Goal: Task Accomplishment & Management: Manage account settings

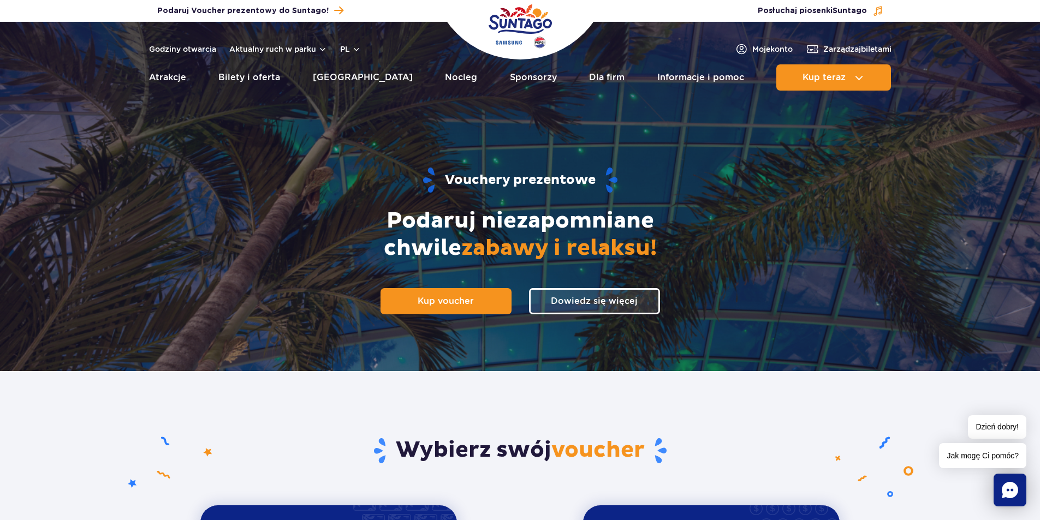
click at [640, 74] on ul "Aktualny ruch w parku Atrakcje Zjeżdżalnie Aster Rainbow Narval Więcej Baseny B…" at bounding box center [520, 77] width 742 height 26
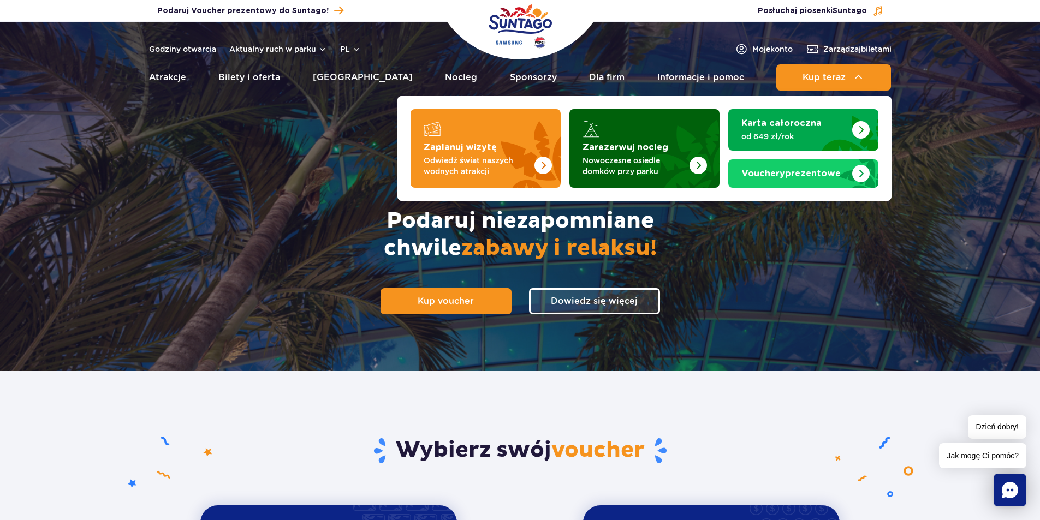
click at [644, 151] on strong "Zarezerwuj nocleg" at bounding box center [625, 147] width 86 height 9
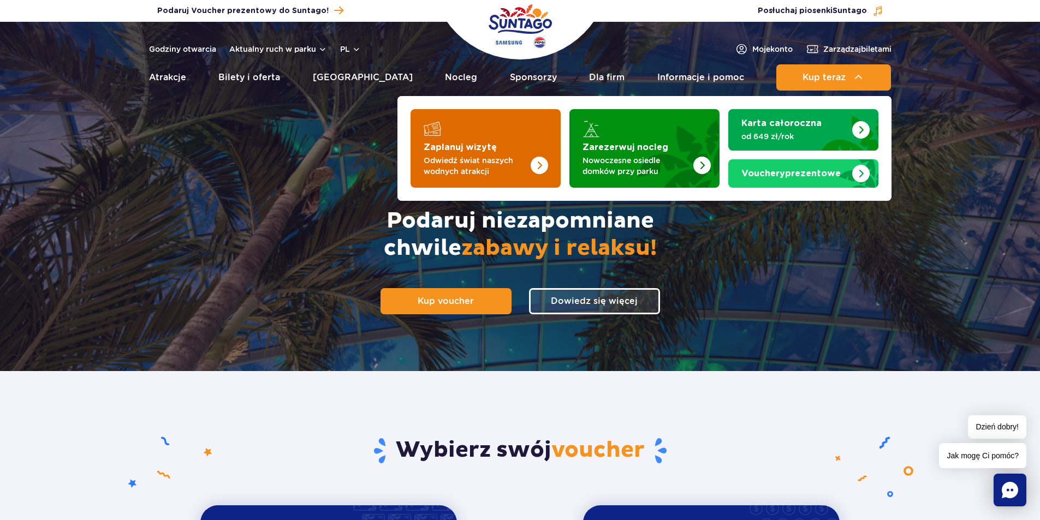
click at [545, 169] on img "Zaplanuj wizytę" at bounding box center [538, 165] width 17 height 17
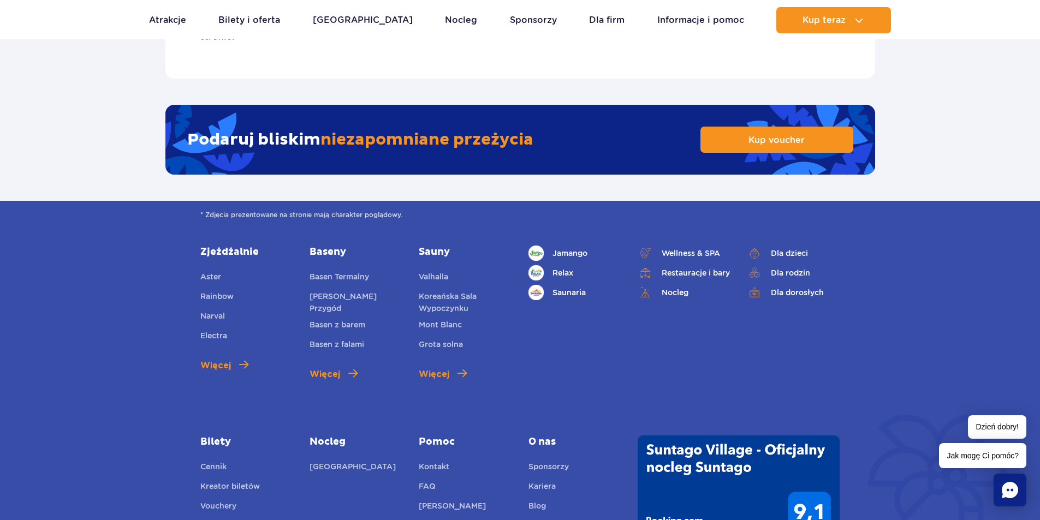
scroll to position [1781, 0]
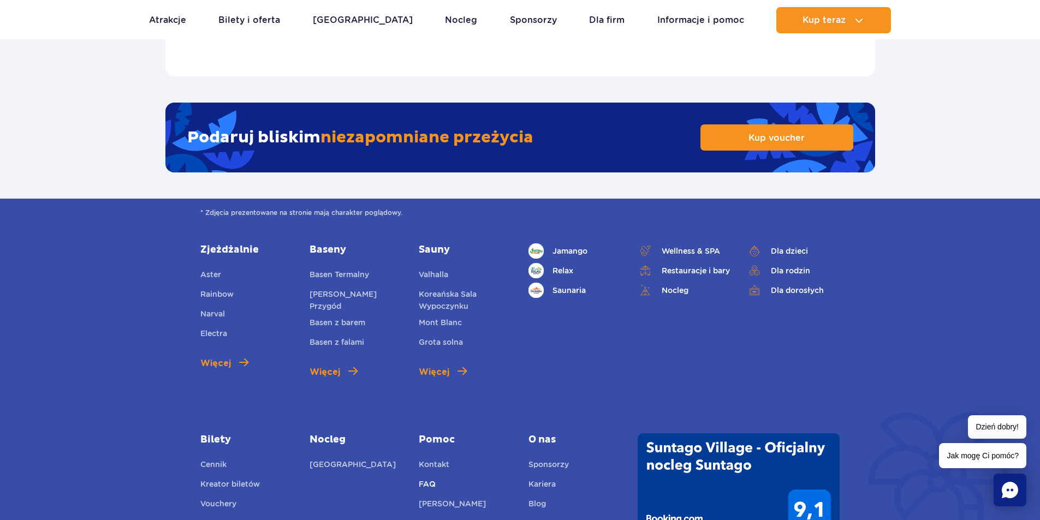
click at [425, 478] on link "FAQ" at bounding box center [427, 485] width 17 height 15
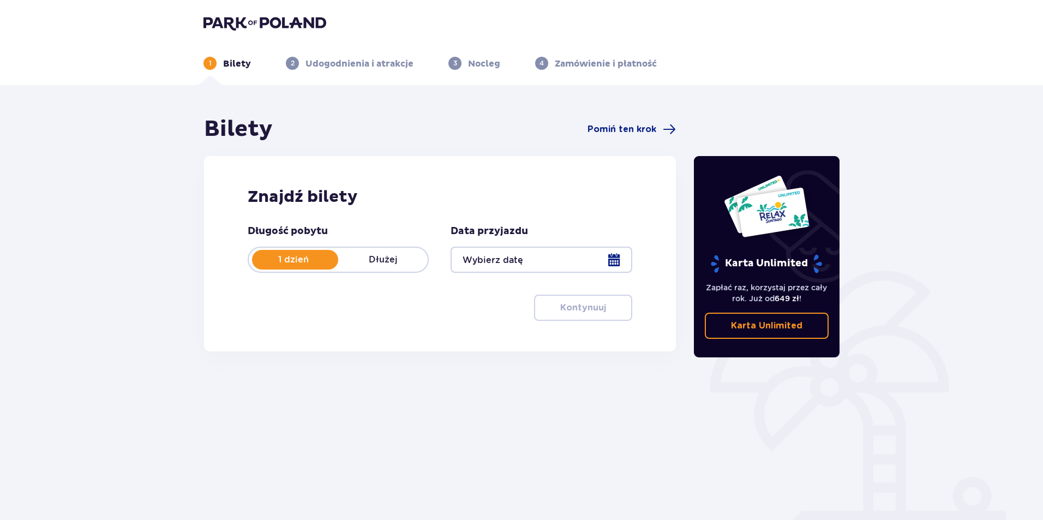
click at [568, 260] on div at bounding box center [541, 260] width 181 height 26
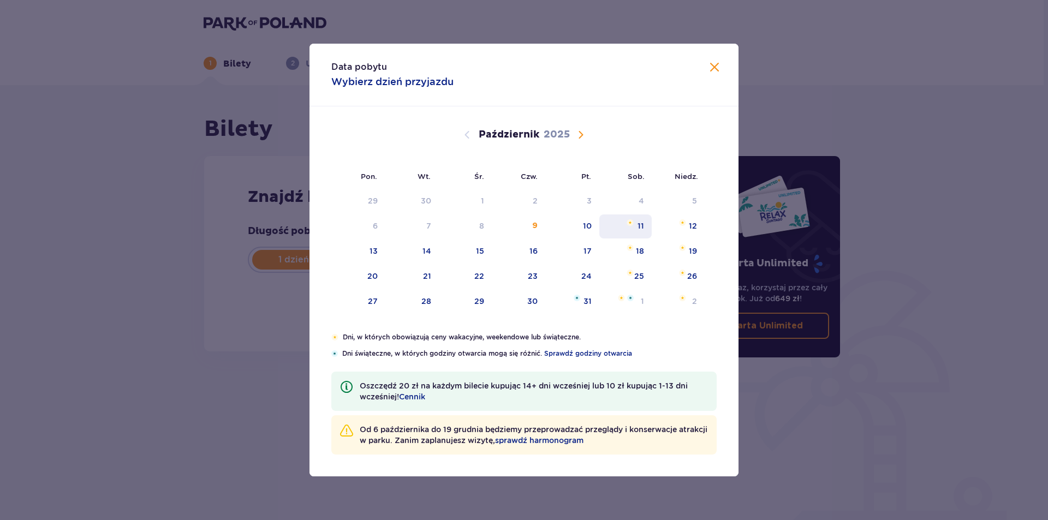
click at [630, 231] on div "11" at bounding box center [625, 226] width 53 height 24
type input "11.10.25"
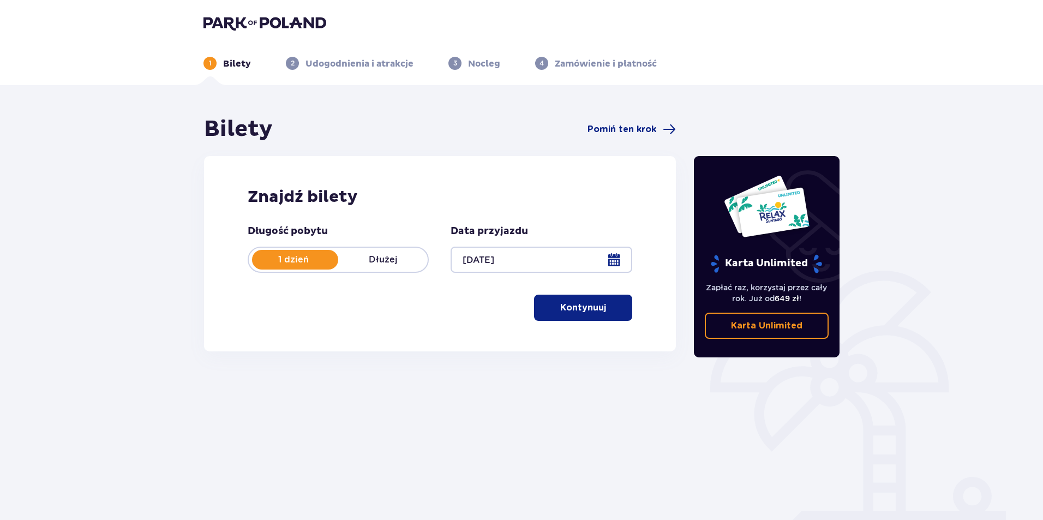
click at [603, 305] on span "button" at bounding box center [608, 307] width 13 height 13
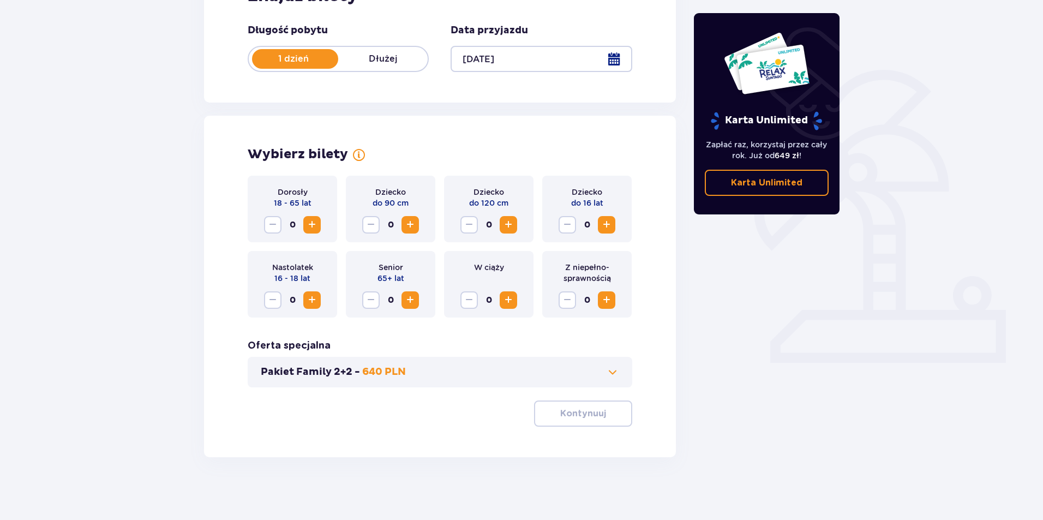
scroll to position [204, 0]
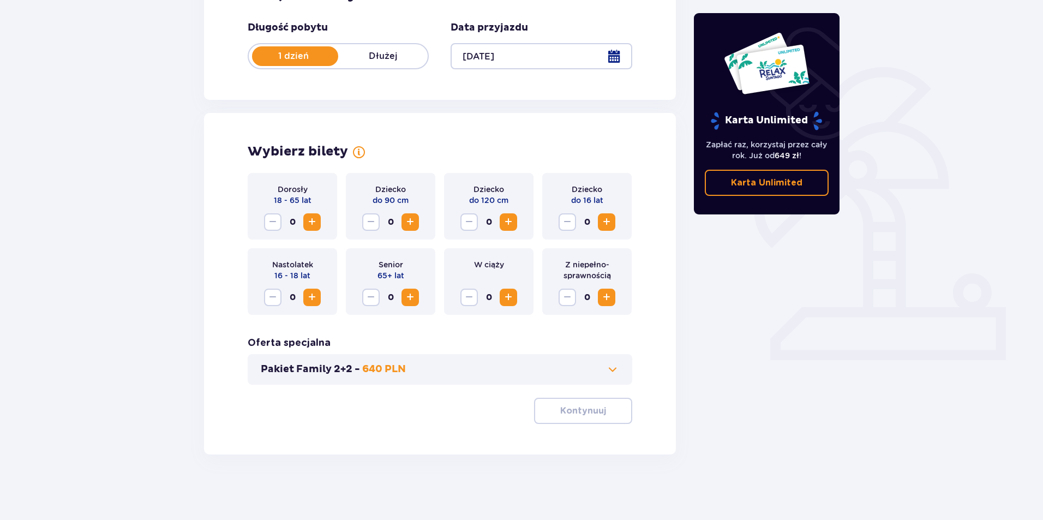
click at [307, 217] on span "Zwiększ" at bounding box center [312, 222] width 13 height 13
click at [409, 221] on span "Zwiększ" at bounding box center [410, 222] width 13 height 13
click at [605, 416] on span "button" at bounding box center [608, 410] width 13 height 13
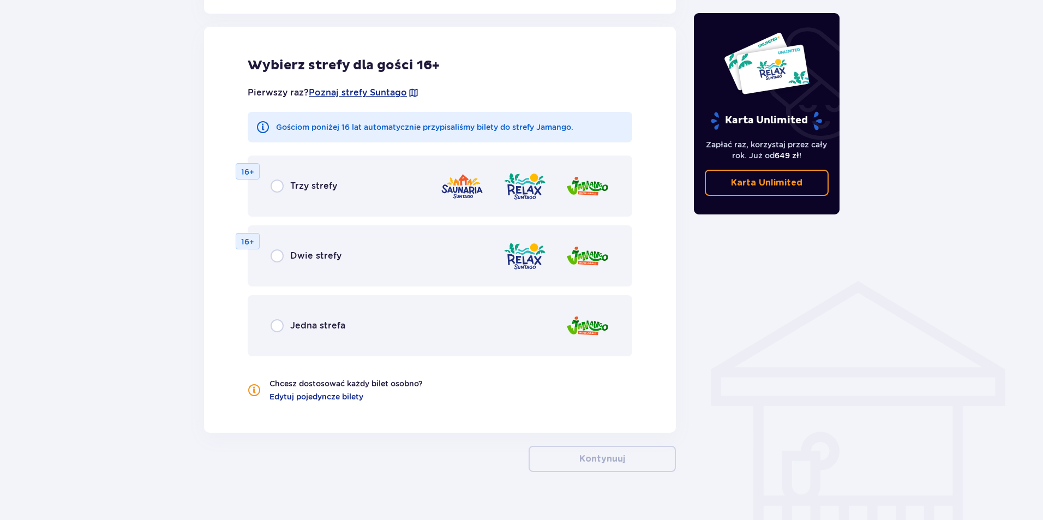
scroll to position [606, 0]
click at [365, 175] on div "Trzy strefy 16+" at bounding box center [440, 185] width 385 height 61
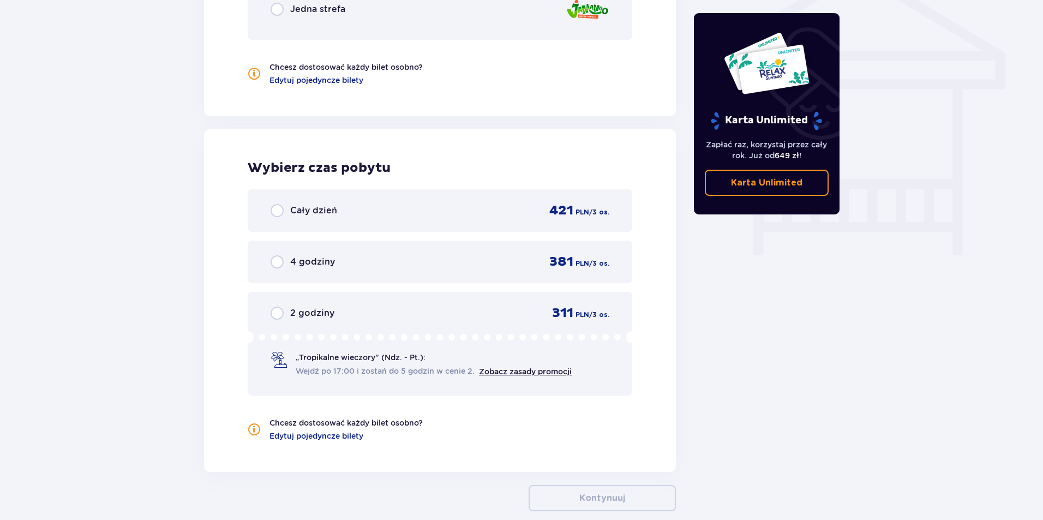
scroll to position [978, 0]
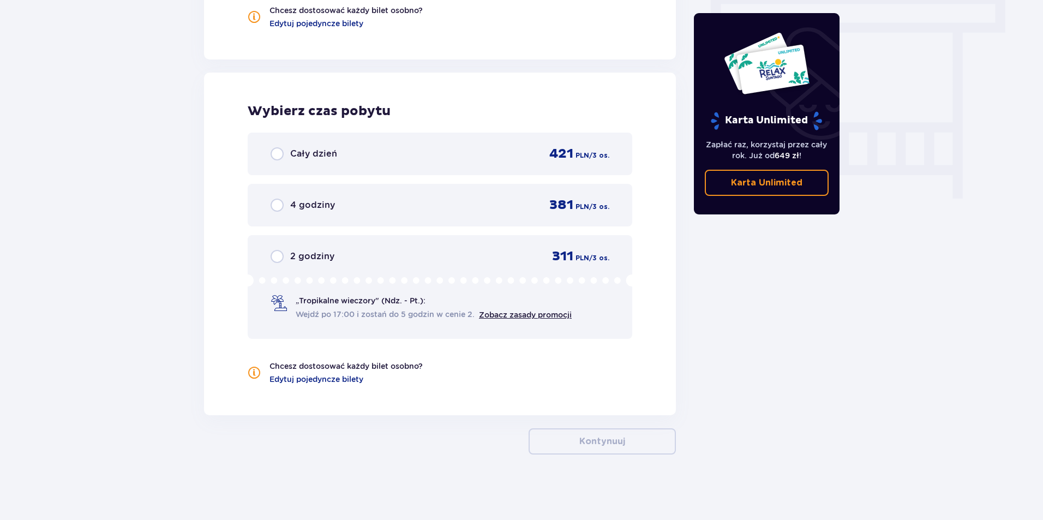
click at [391, 162] on div "Cały dzień 421 PLN / 3 os." at bounding box center [440, 154] width 339 height 16
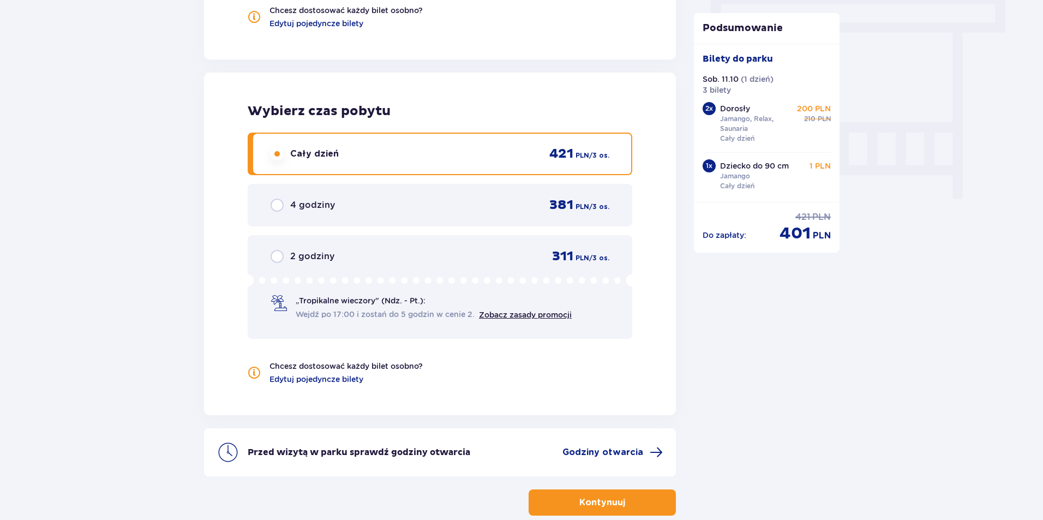
click at [599, 507] on p "Kontynuuj" at bounding box center [603, 503] width 46 height 12
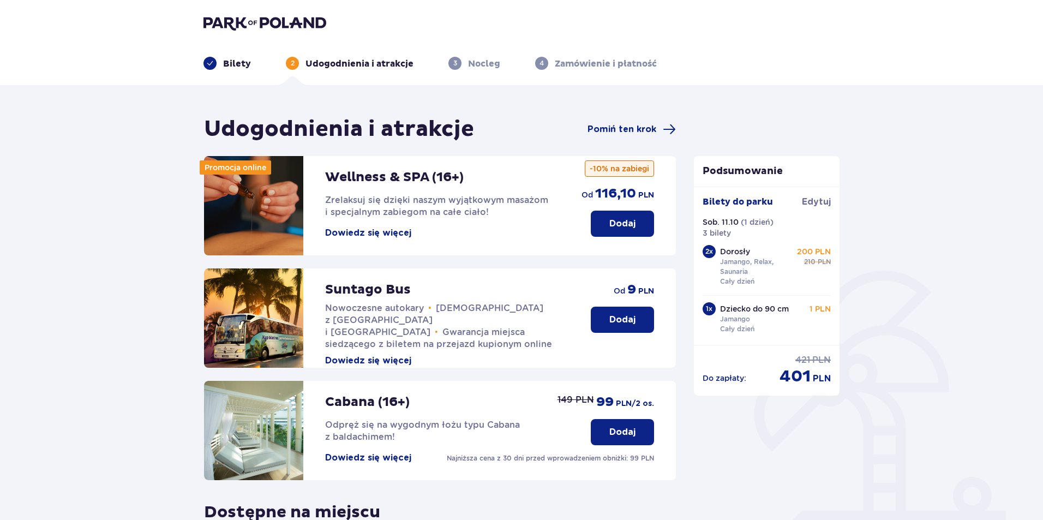
click at [599, 507] on div "Promocja online Wellness & SPA (16+) Zrelaksuj się dzięki naszym wyjątkowym mas…" at bounding box center [440, 395] width 472 height 479
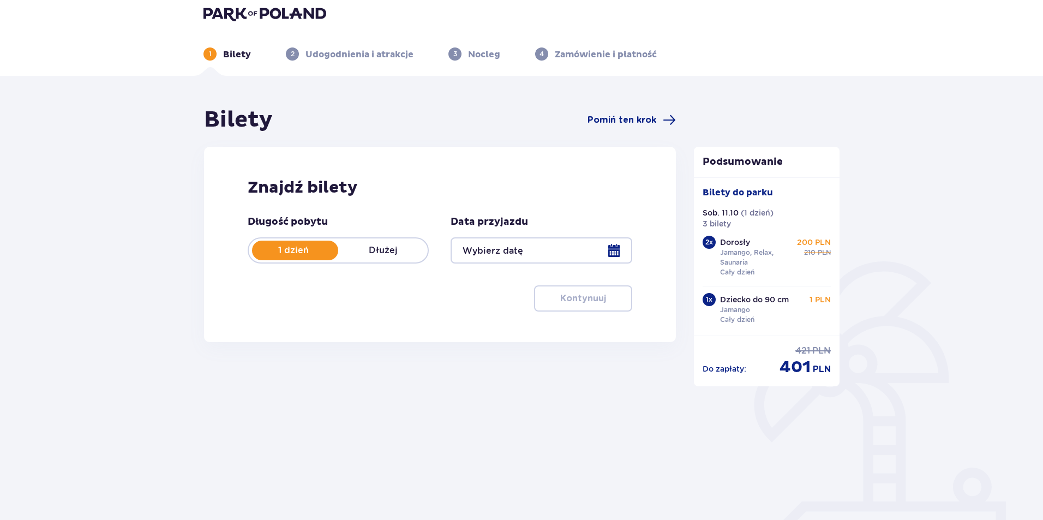
type input "11.10.25"
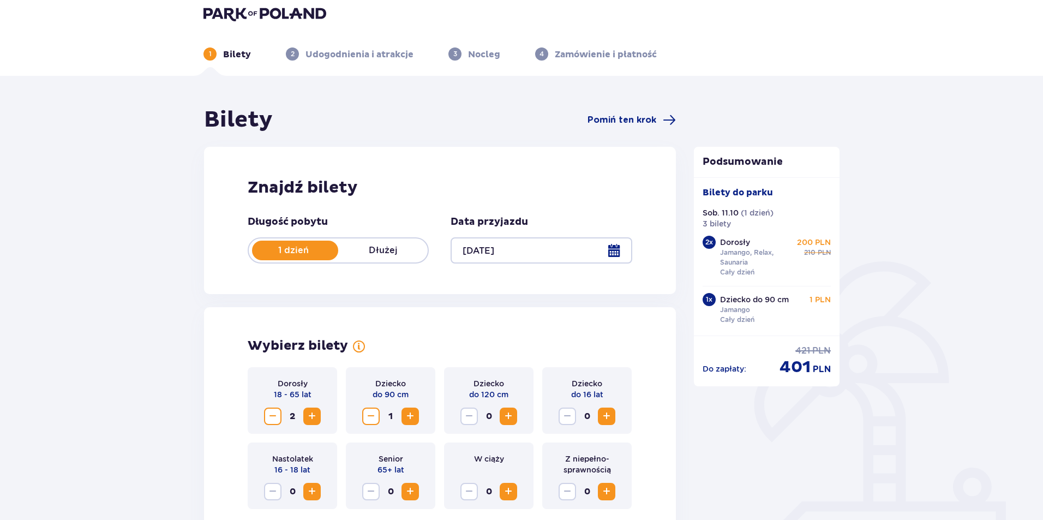
scroll to position [74, 0]
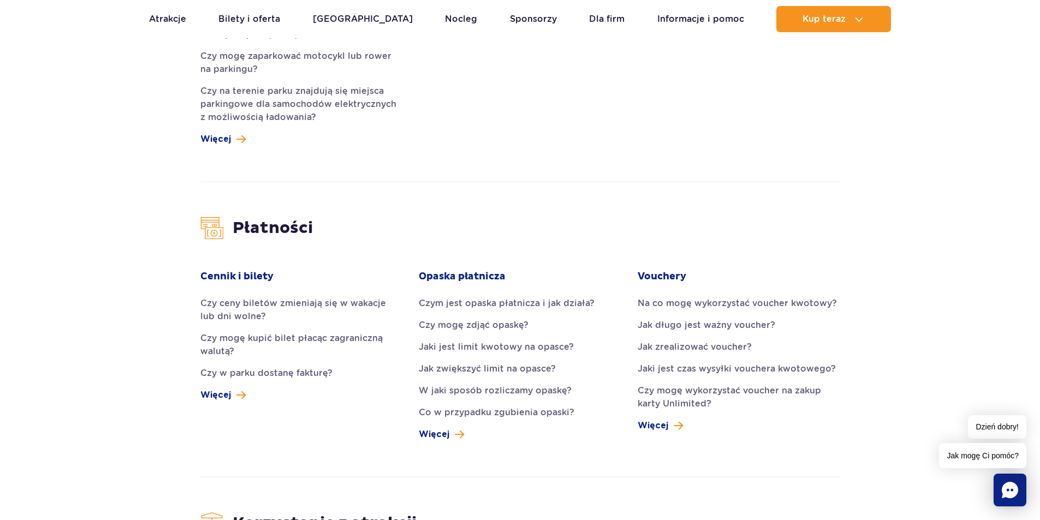
scroll to position [1010, 0]
click at [229, 388] on span "Więcej" at bounding box center [215, 394] width 31 height 13
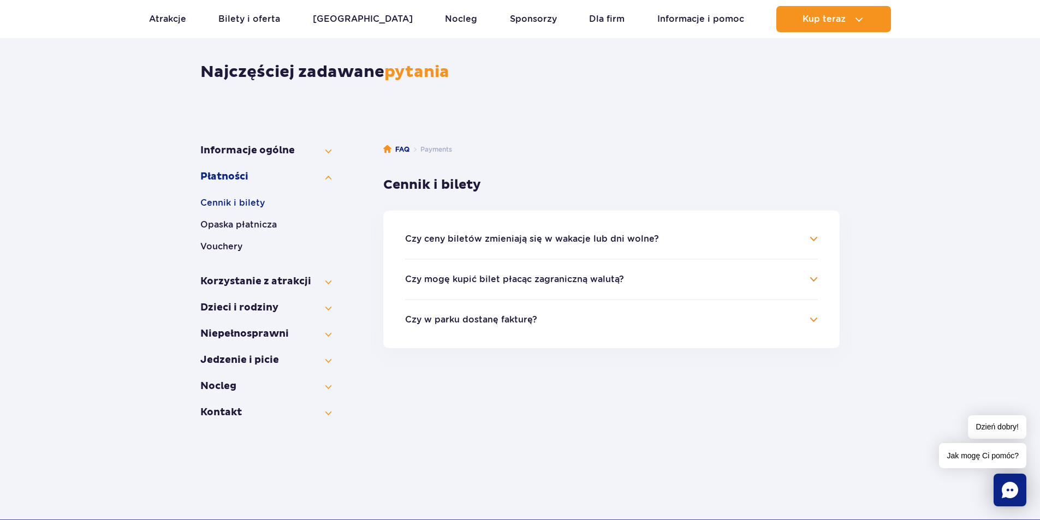
scroll to position [98, 0]
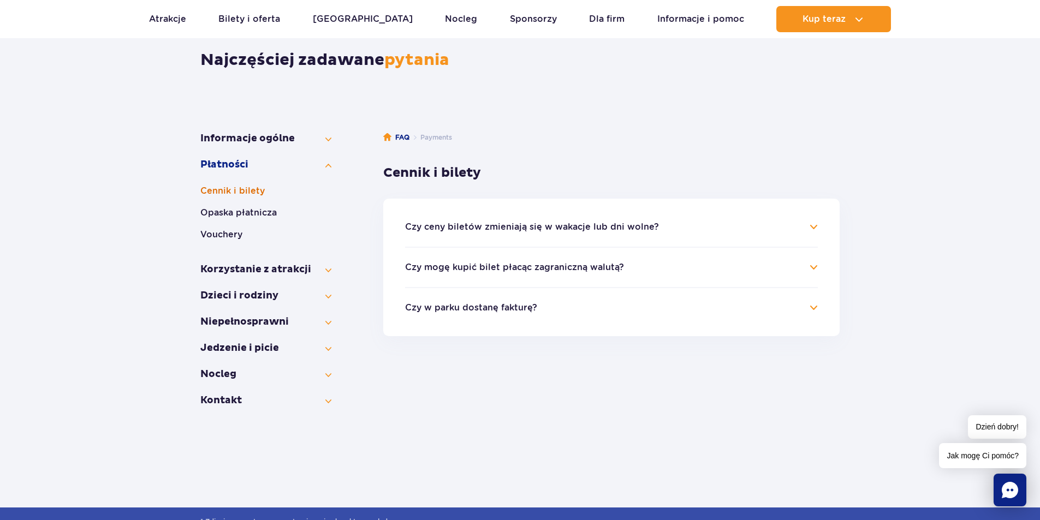
click at [255, 195] on button "Cennik i bilety" at bounding box center [265, 190] width 131 height 13
click at [255, 208] on button "Opaska płatnicza" at bounding box center [265, 212] width 131 height 13
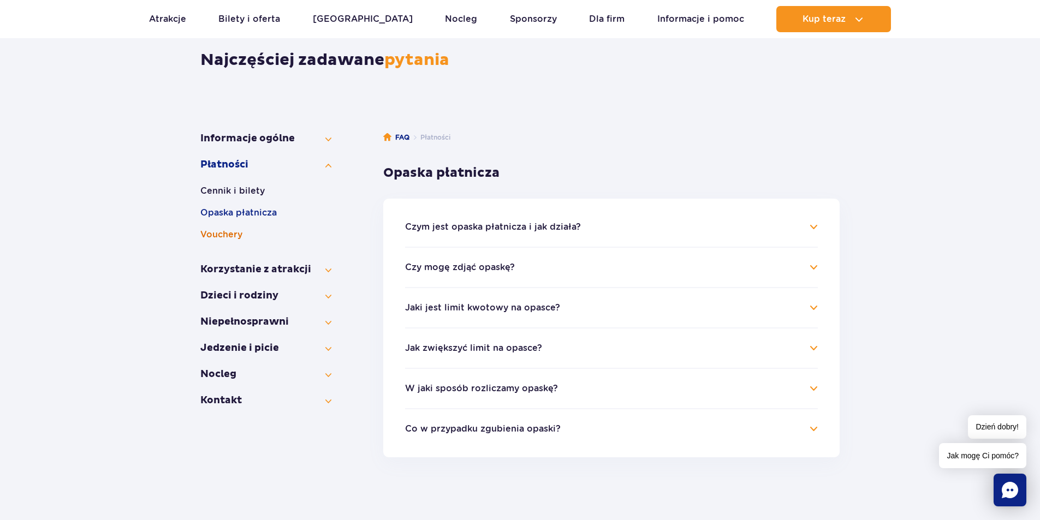
click at [238, 232] on button "Vouchery" at bounding box center [265, 234] width 131 height 13
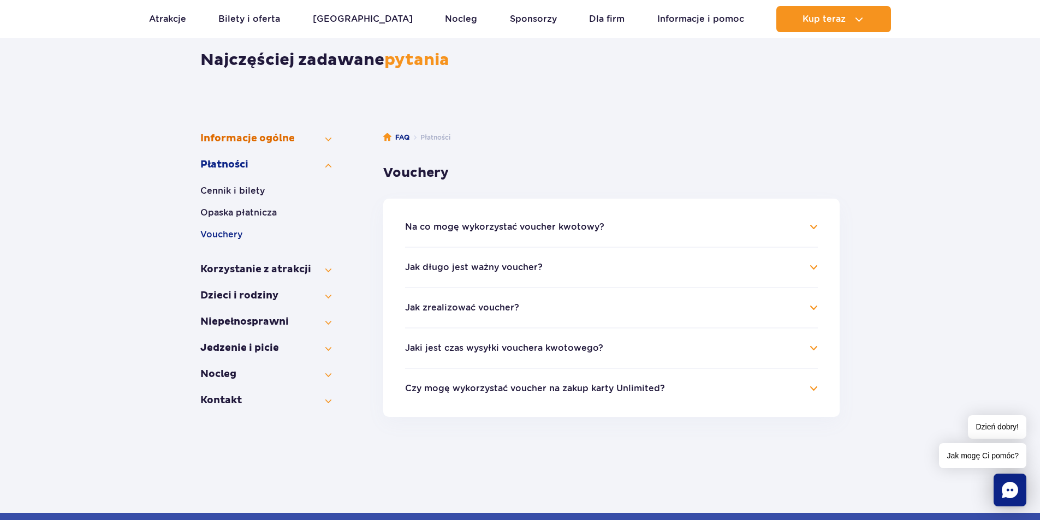
click at [325, 141] on button "Informacje ogólne" at bounding box center [265, 138] width 131 height 13
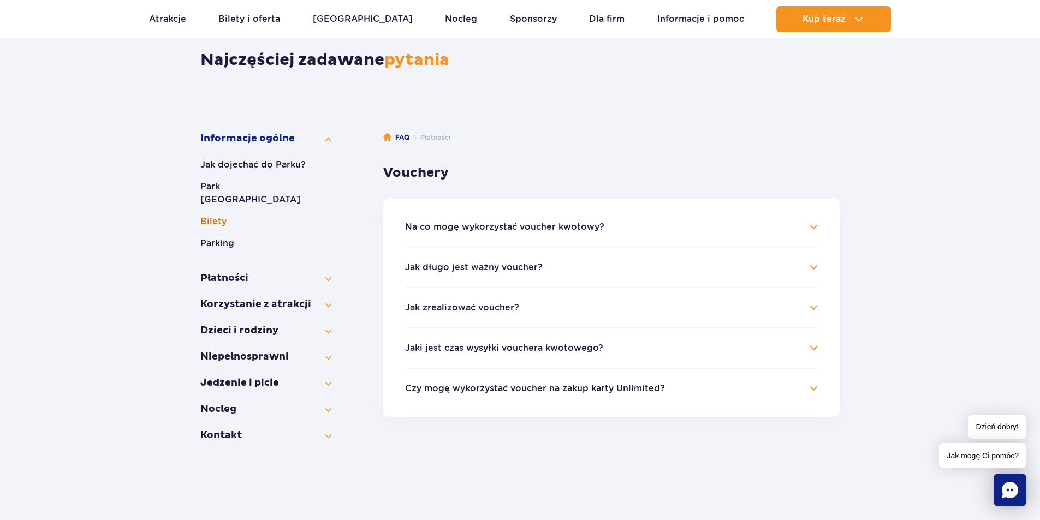
click at [214, 212] on ul "Jak dojechać do Parku? Park Wodny Suntago Bilety Parking" at bounding box center [265, 208] width 131 height 100
click at [214, 215] on button "Bilety" at bounding box center [265, 221] width 131 height 13
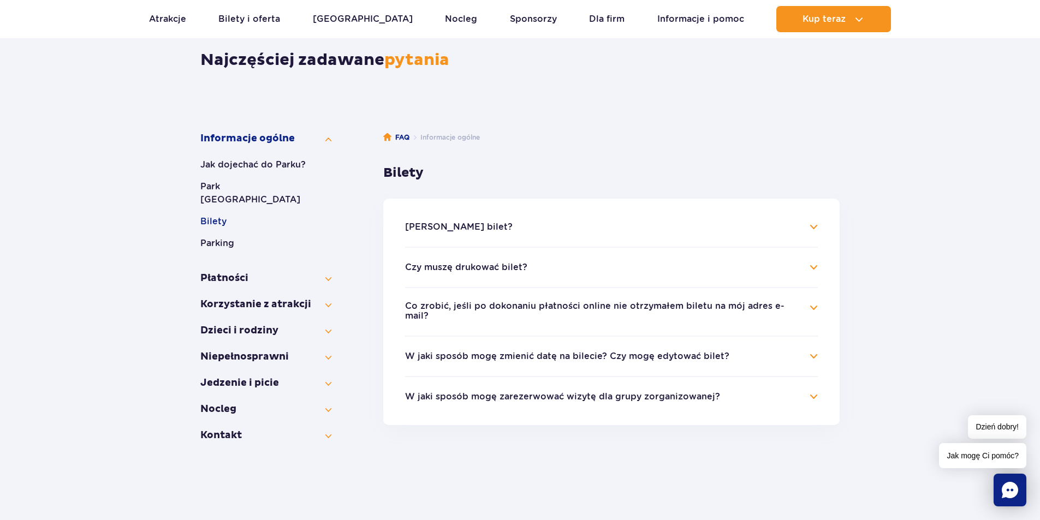
click at [813, 350] on h4 "W jaki sposób mogę zmienić datę na bilecie? Czy mogę edytować bilet?" at bounding box center [611, 356] width 413 height 13
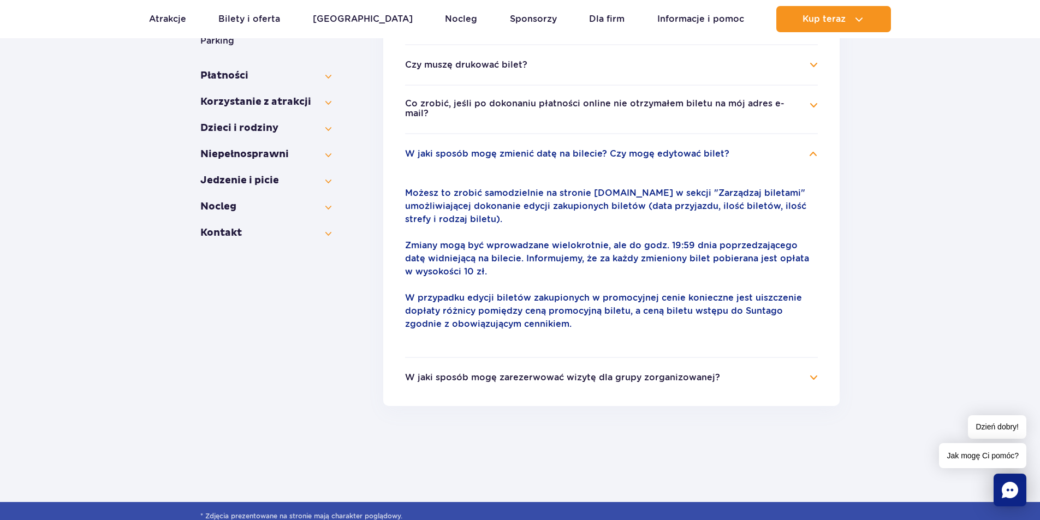
scroll to position [302, 0]
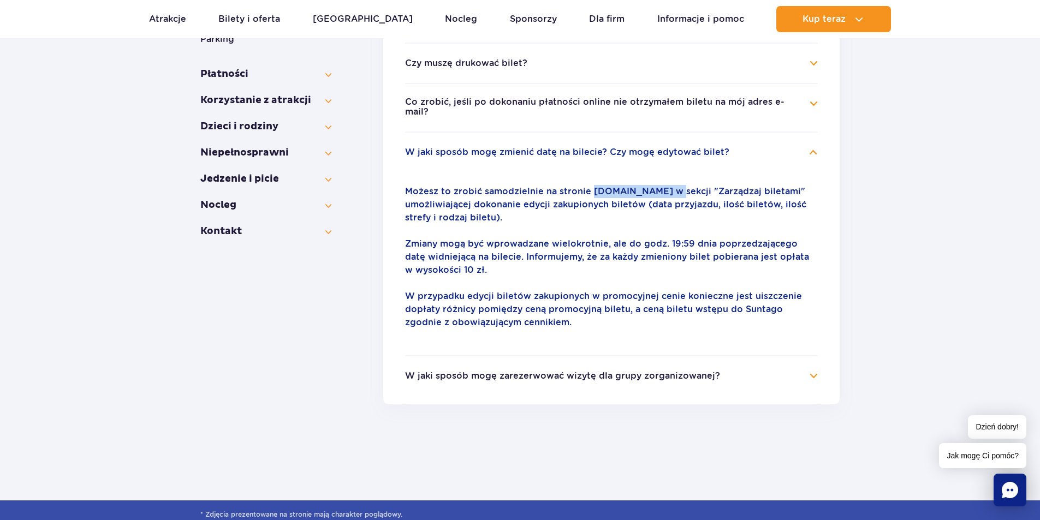
drag, startPoint x: 590, startPoint y: 182, endPoint x: 669, endPoint y: 188, distance: 79.4
click at [669, 188] on p "Możesz to zrobić samodzielnie na stronie parkofpoland.com w sekcji "Zarządzaj b…" at bounding box center [611, 204] width 413 height 39
copy p "parkofpoland.com"
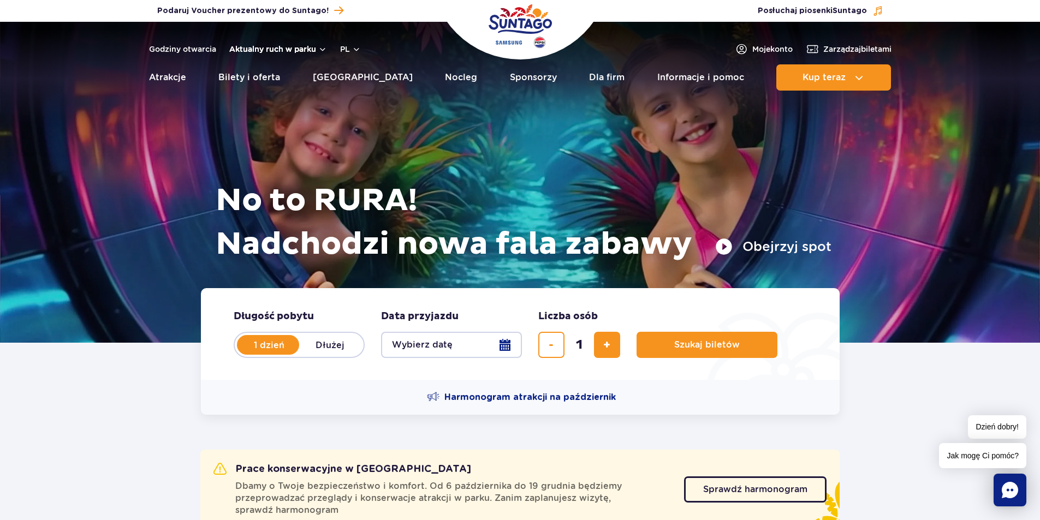
click at [282, 49] on button "Aktualny ruch w parku" at bounding box center [278, 49] width 98 height 9
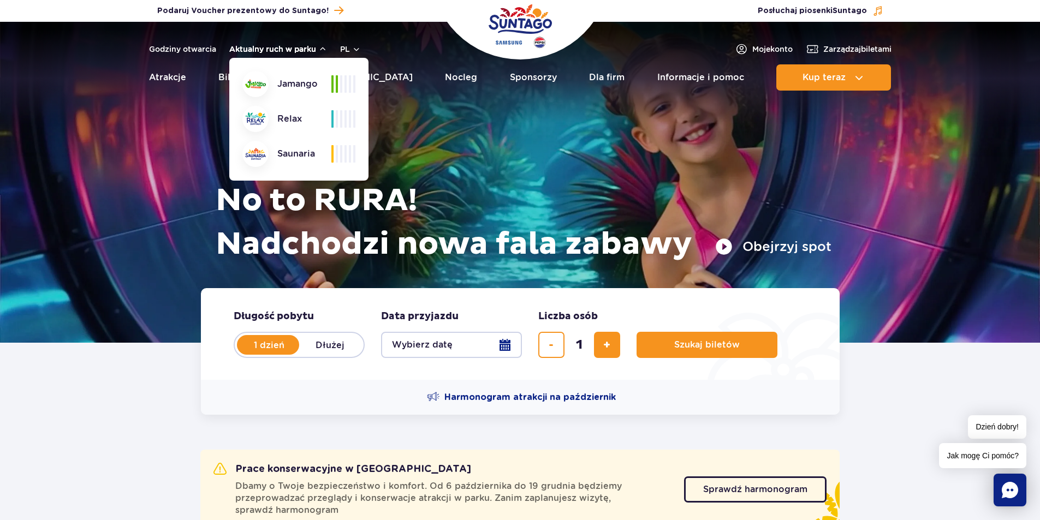
click at [282, 49] on button "Aktualny ruch w parku" at bounding box center [278, 49] width 98 height 9
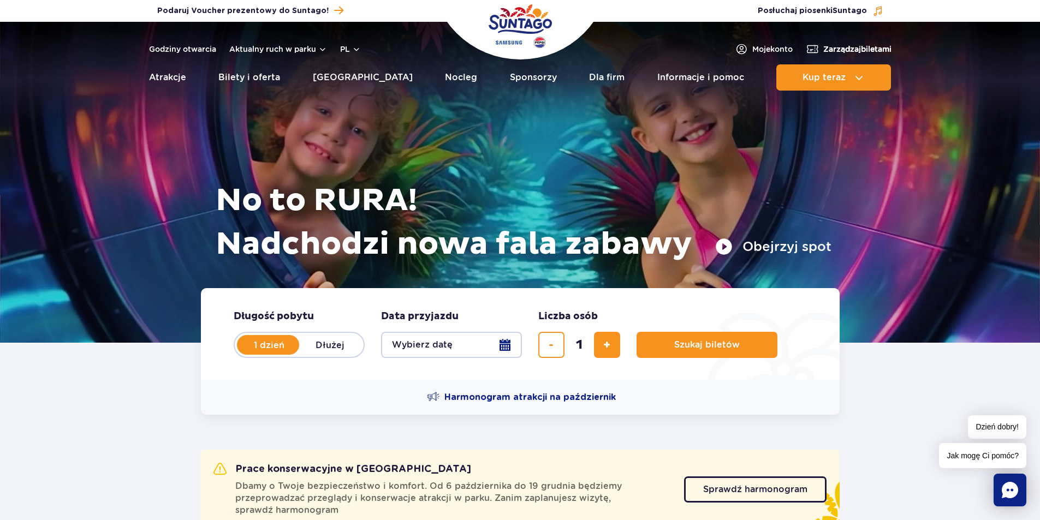
click at [873, 44] on span "Zarządzaj biletami" at bounding box center [857, 49] width 68 height 11
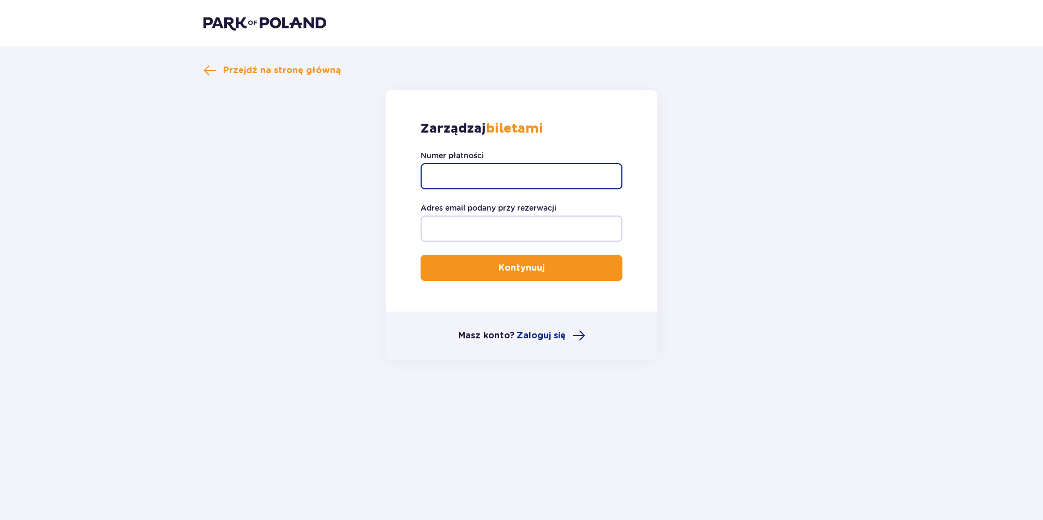
click at [495, 164] on input "Numer płatności" at bounding box center [522, 176] width 202 height 26
paste input "TR-VRC-FLS1A3X"
type input "TR-VRC-FLS1A3X"
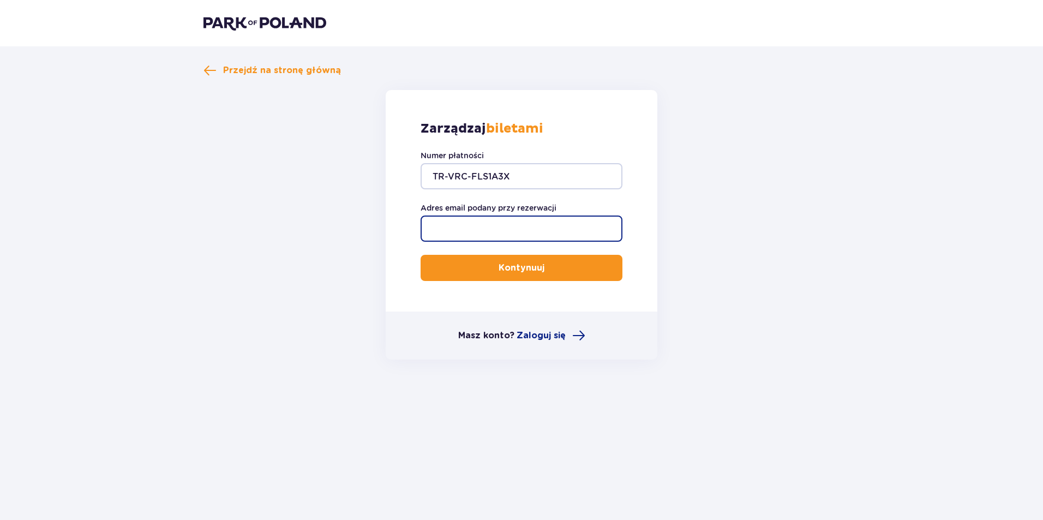
click at [553, 229] on input "Adres email podany przy rezerwacji" at bounding box center [522, 229] width 202 height 26
type input "[EMAIL_ADDRESS][DOMAIN_NAME]"
click at [558, 276] on button "Kontynuuj" at bounding box center [522, 268] width 202 height 26
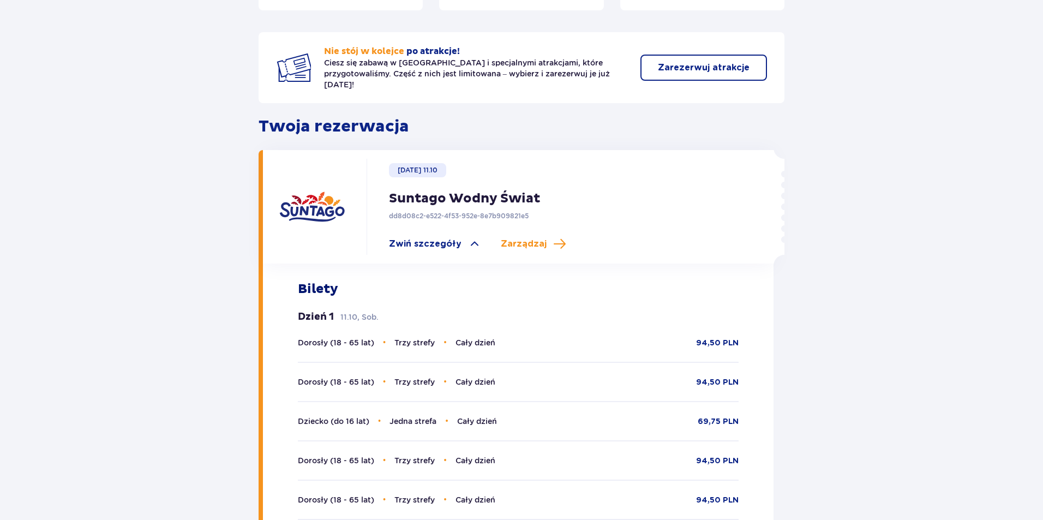
scroll to position [222, 0]
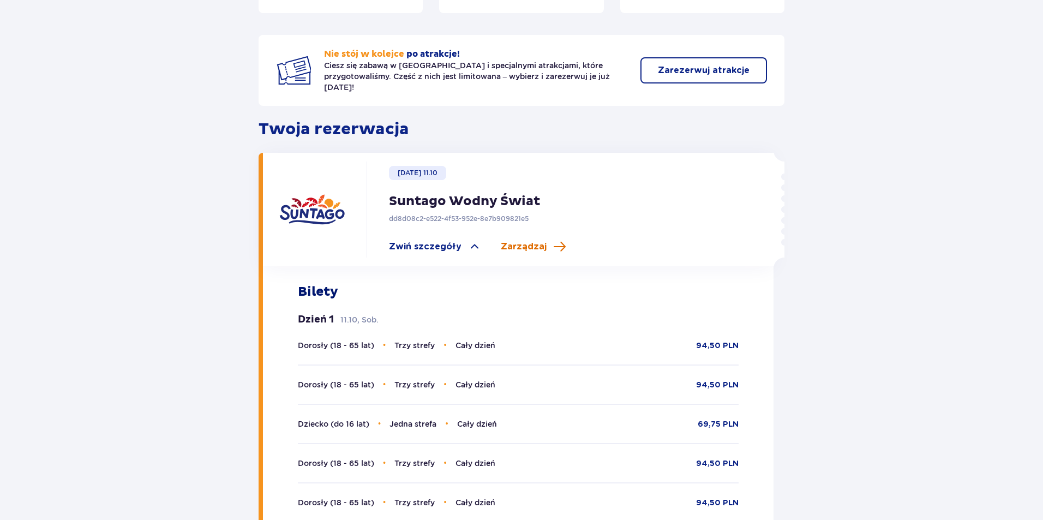
click at [553, 240] on span at bounding box center [559, 246] width 13 height 13
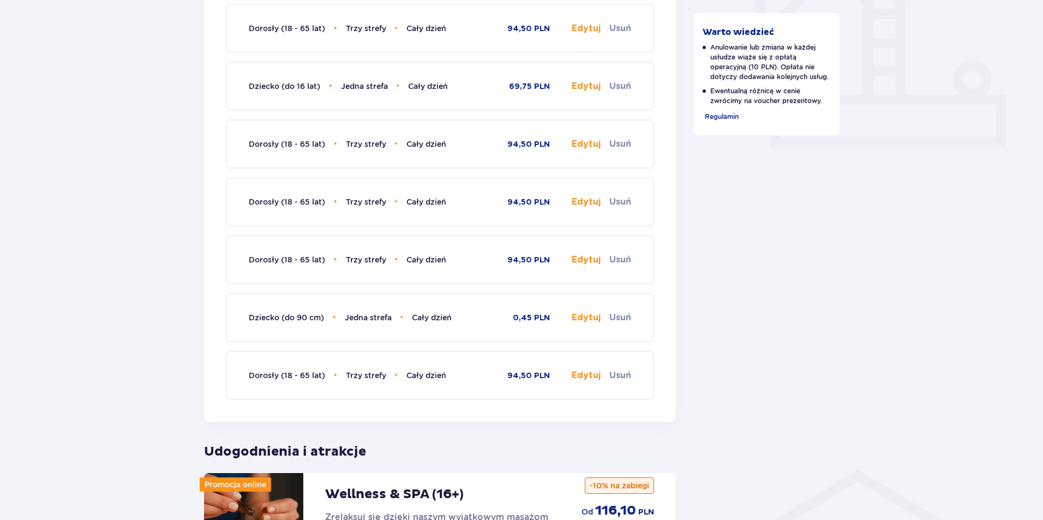
scroll to position [417, 0]
click at [587, 263] on button "Edytuj" at bounding box center [586, 259] width 29 height 12
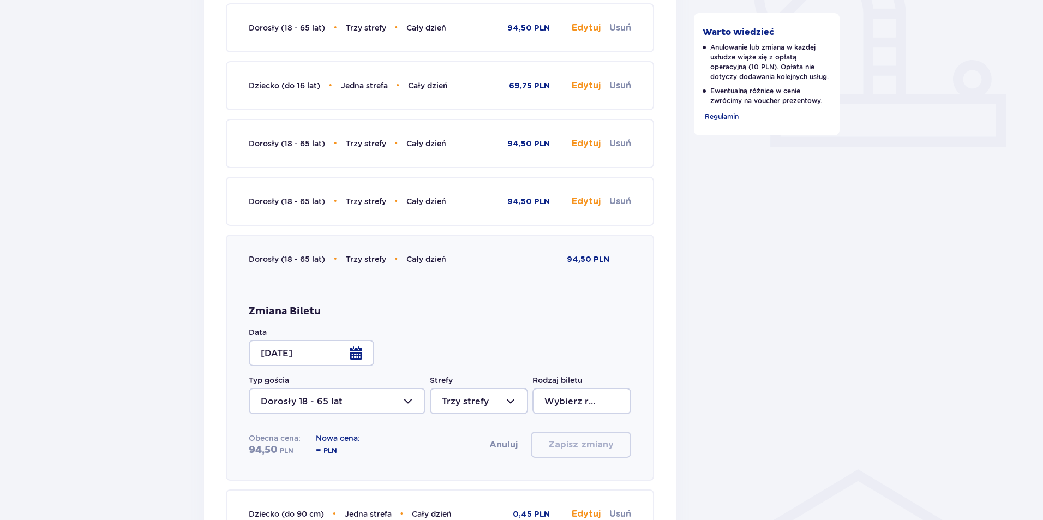
type input "Cały dzień"
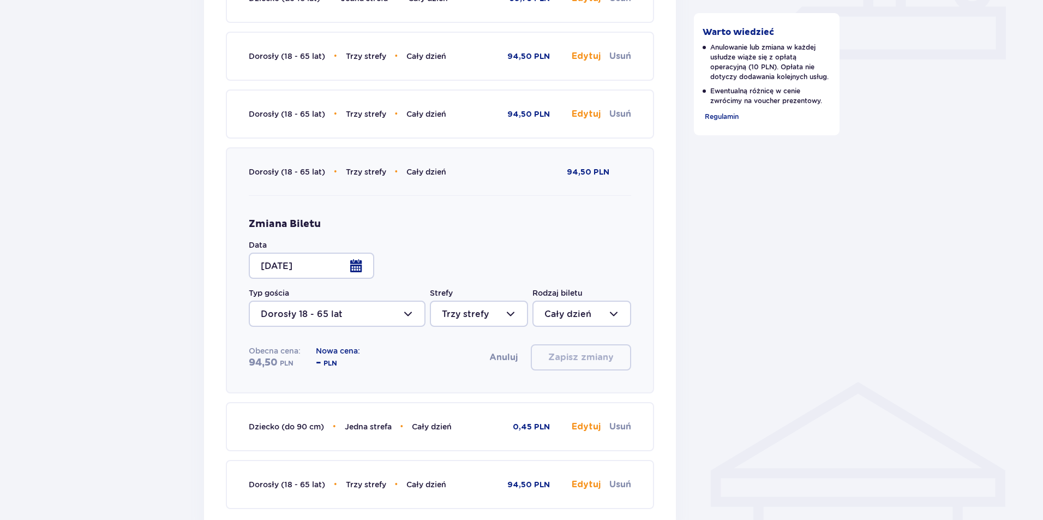
scroll to position [510, 0]
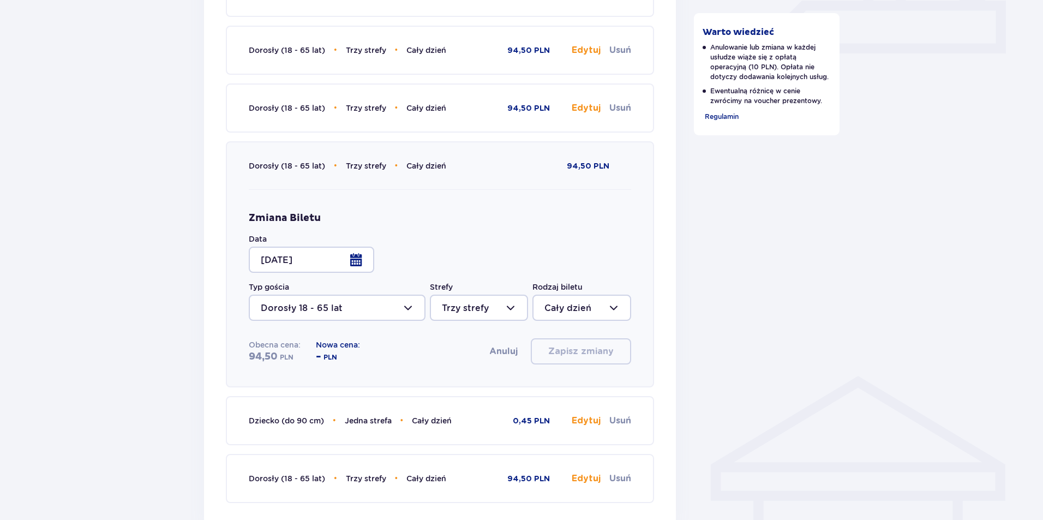
click at [363, 265] on div at bounding box center [312, 260] width 126 height 26
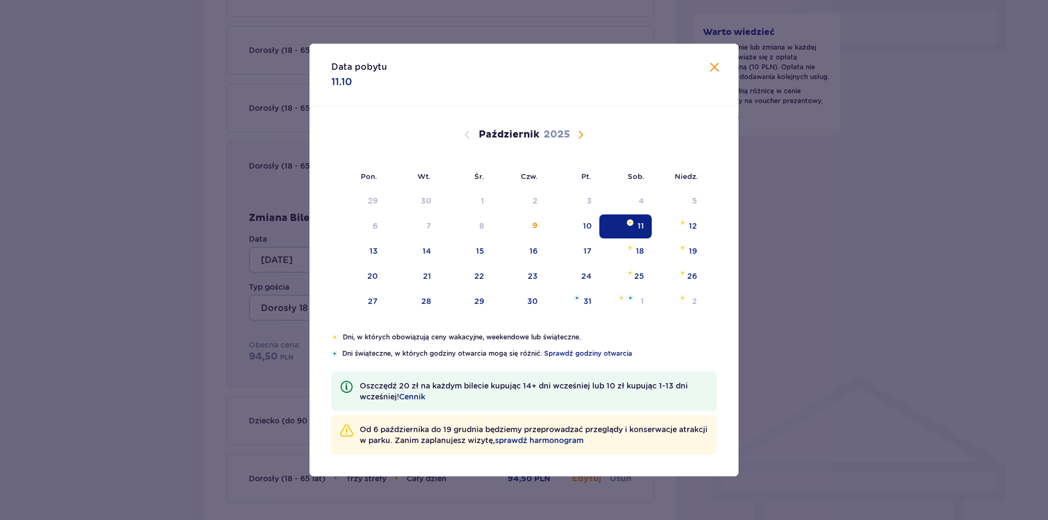
click at [583, 131] on span "Następny miesiąc" at bounding box center [580, 134] width 13 height 13
click at [371, 248] on div "10" at bounding box center [373, 251] width 9 height 11
type input "[DATE]"
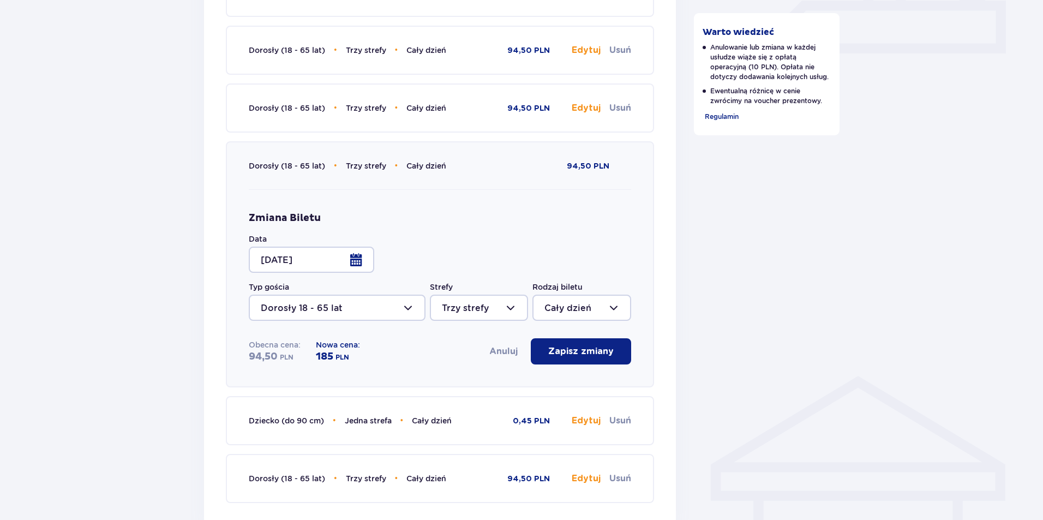
click at [507, 350] on button "Anuluj" at bounding box center [503, 351] width 28 height 12
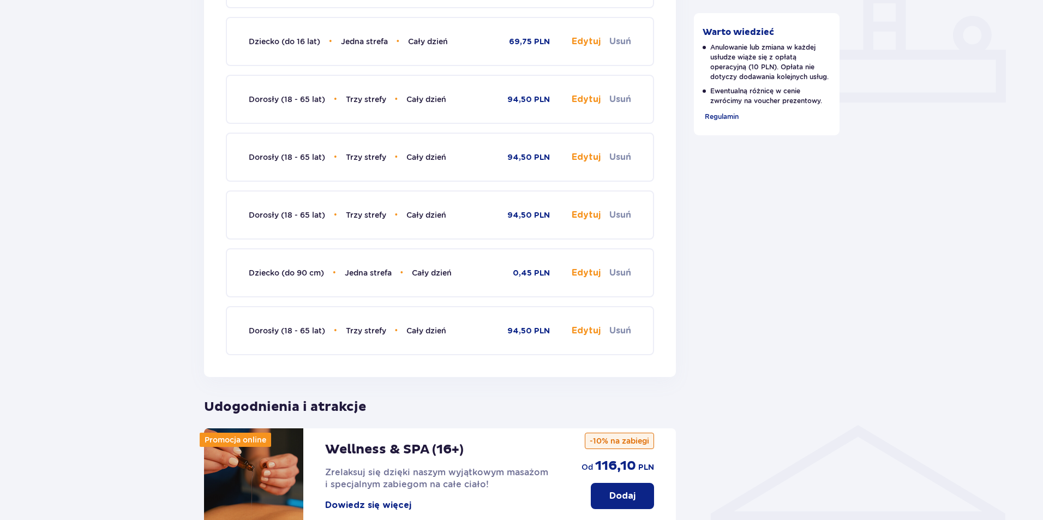
scroll to position [462, 0]
click at [592, 274] on button "Edytuj" at bounding box center [586, 272] width 29 height 12
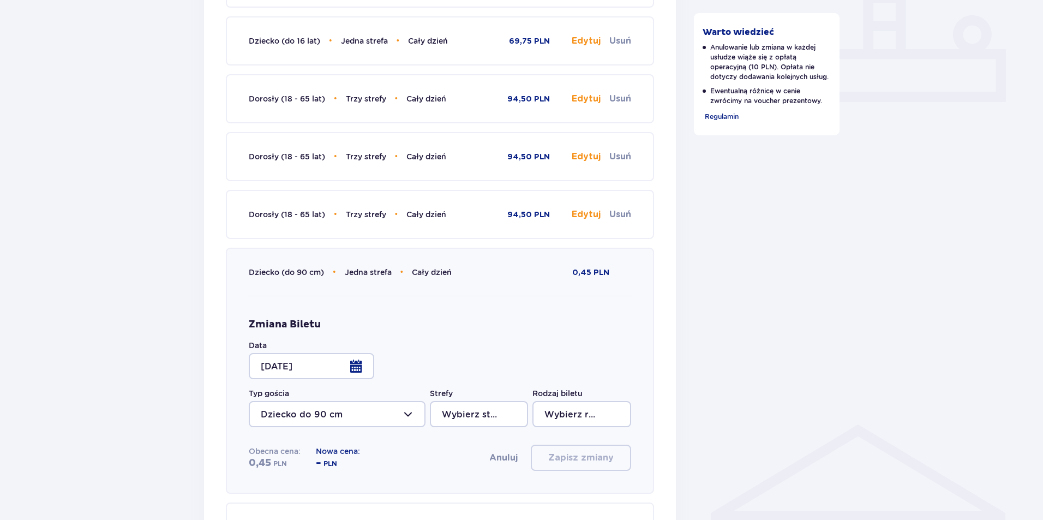
type input "Jedna strefa"
type input "Cały dzień"
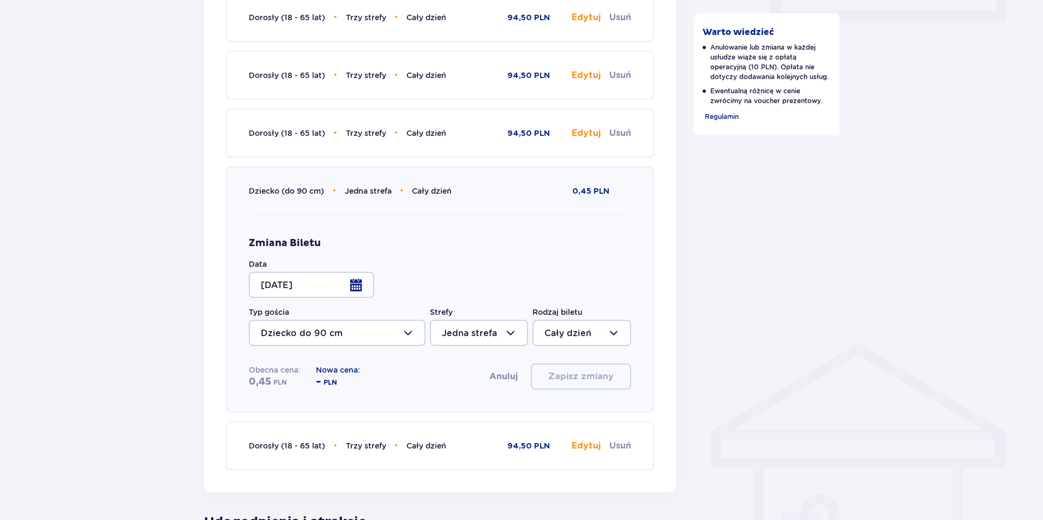
scroll to position [576, 0]
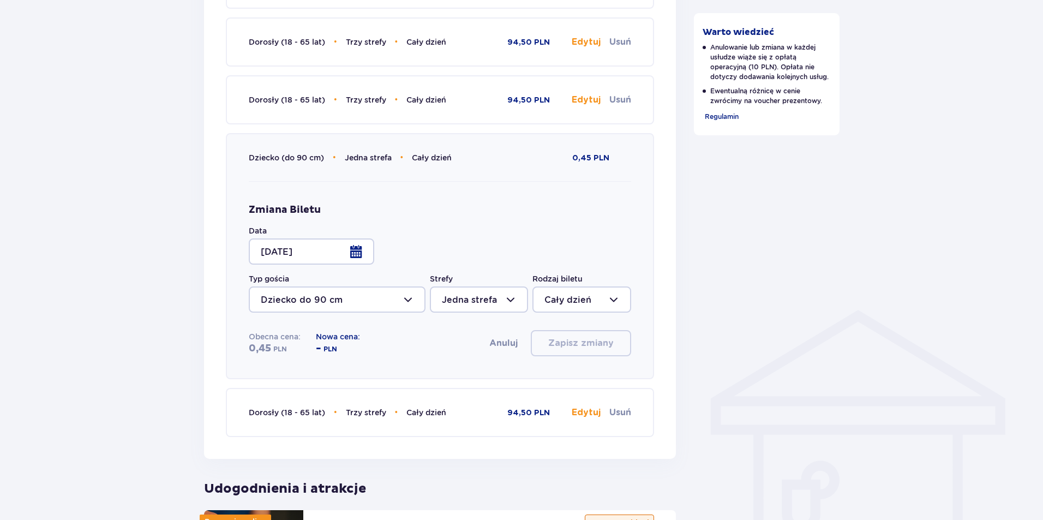
click at [361, 255] on div at bounding box center [312, 251] width 126 height 26
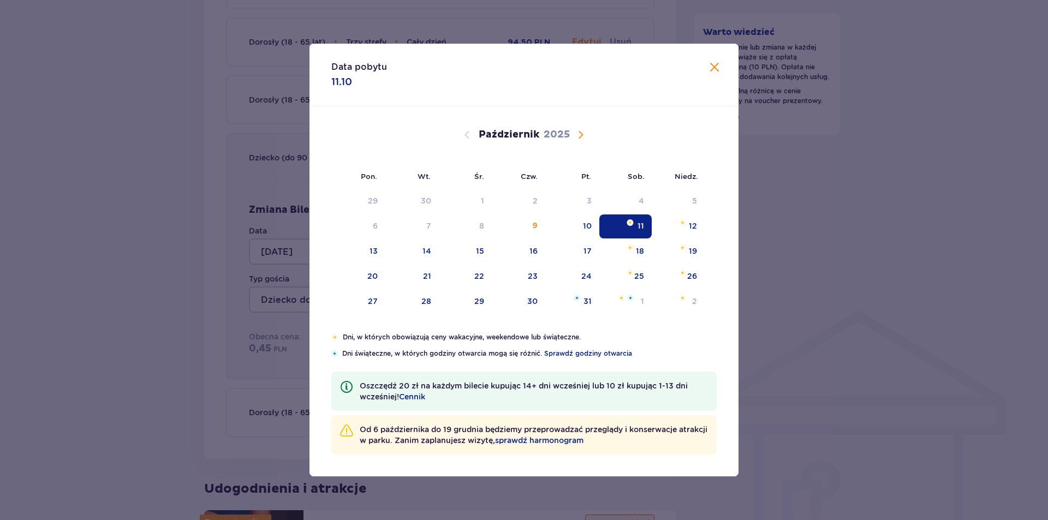
click at [577, 133] on span "Następny miesiąc" at bounding box center [580, 134] width 13 height 13
click at [470, 248] on div "12" at bounding box center [464, 252] width 53 height 24
type input "[DATE]"
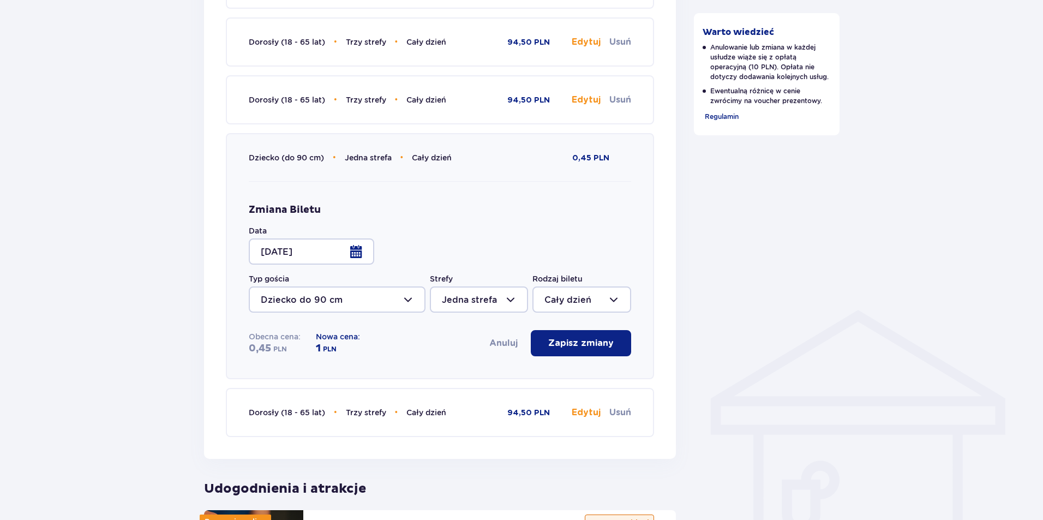
click at [512, 346] on button "Anuluj" at bounding box center [503, 343] width 28 height 12
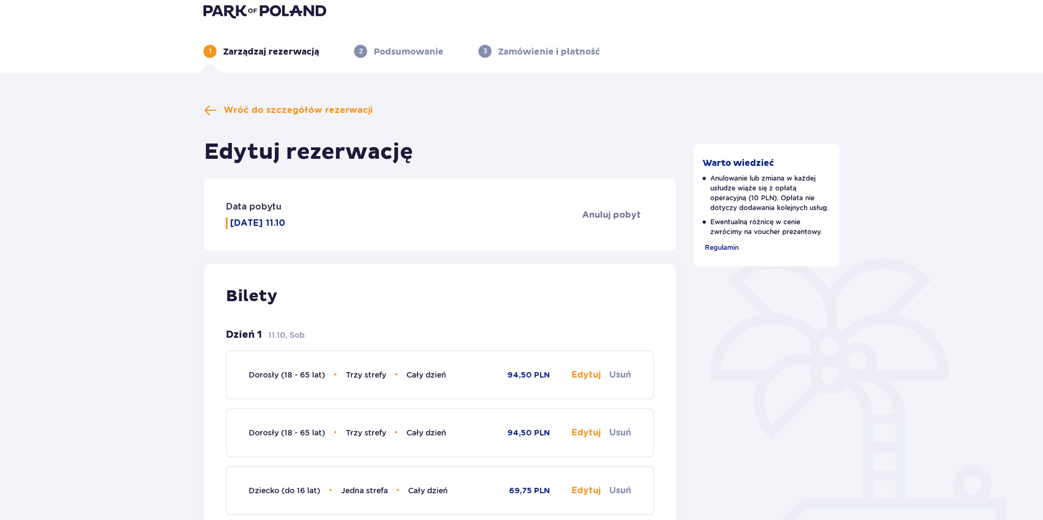
scroll to position [11, 0]
